Goal: Task Accomplishment & Management: Use online tool/utility

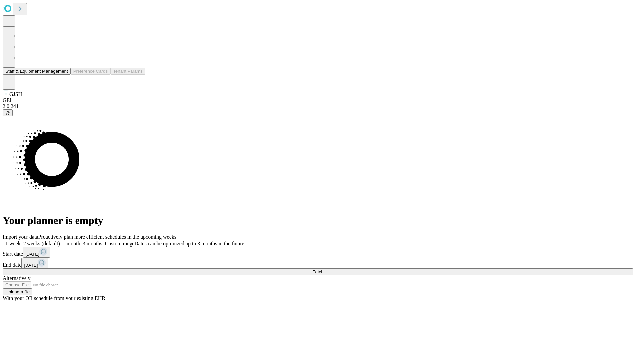
click at [63, 75] on button "Staff & Equipment Management" at bounding box center [37, 71] width 68 height 7
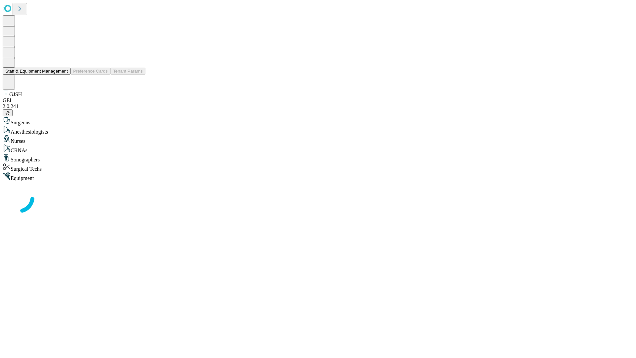
click at [63, 75] on button "Staff & Equipment Management" at bounding box center [37, 71] width 68 height 7
